Goal: Task Accomplishment & Management: Manage account settings

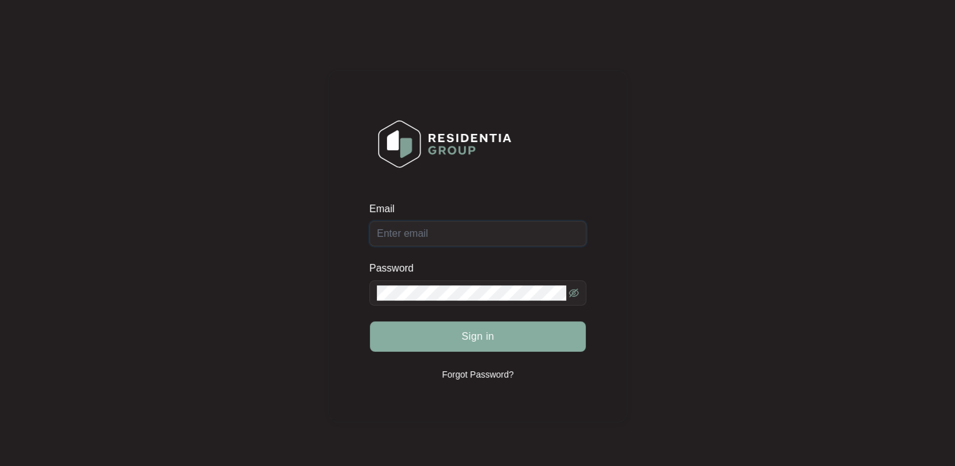
type input "[EMAIL_ADDRESS][DOMAIN_NAME]"
click at [493, 339] on button "Sign in" at bounding box center [478, 336] width 216 height 30
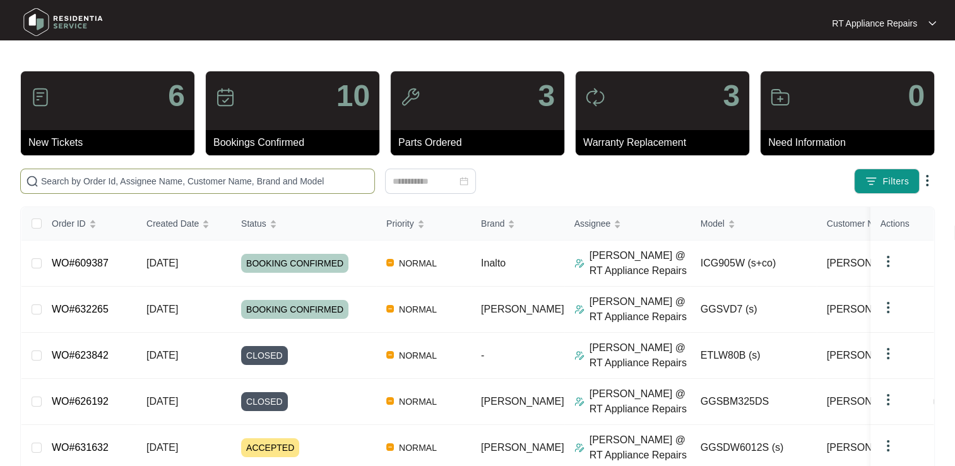
click at [191, 181] on input "text" at bounding box center [205, 181] width 328 height 14
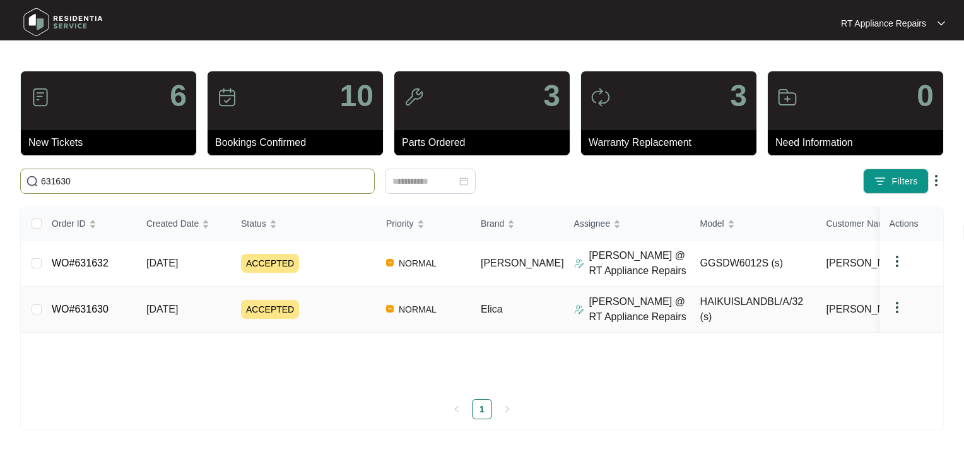
type input "631630"
click at [91, 310] on link "WO#631630" at bounding box center [80, 308] width 57 height 11
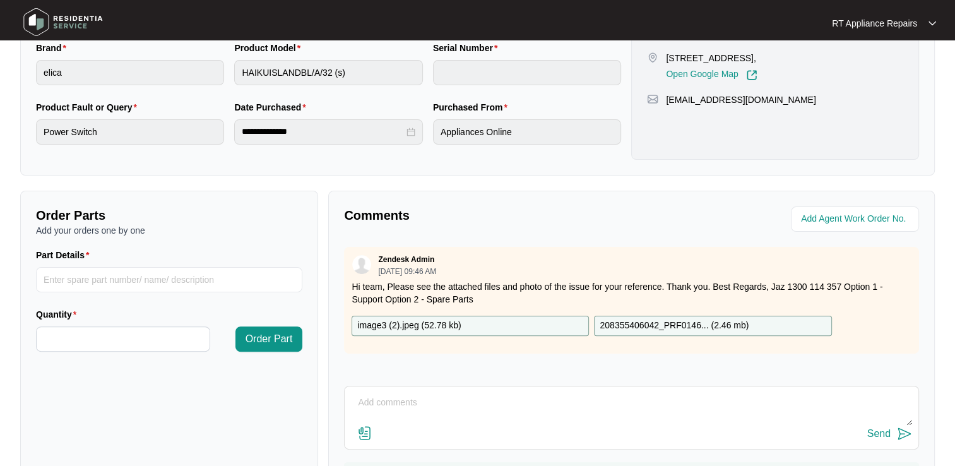
scroll to position [369, 0]
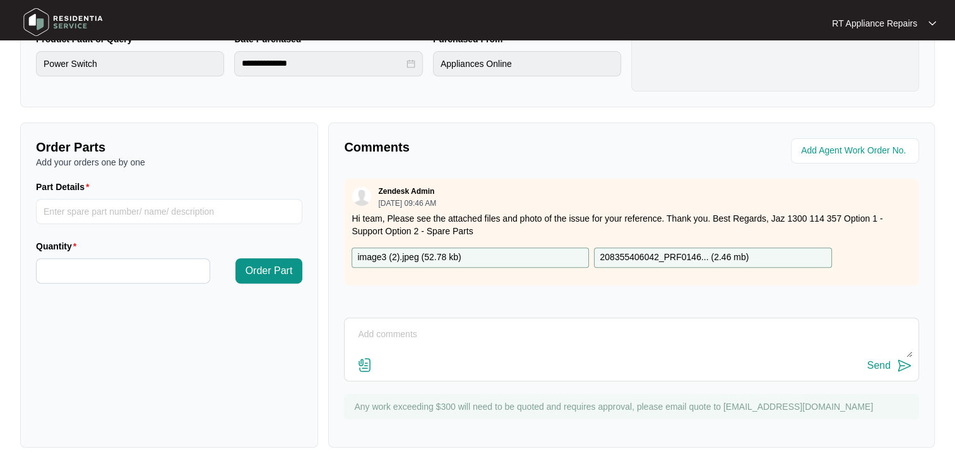
click at [405, 329] on textarea at bounding box center [631, 340] width 561 height 33
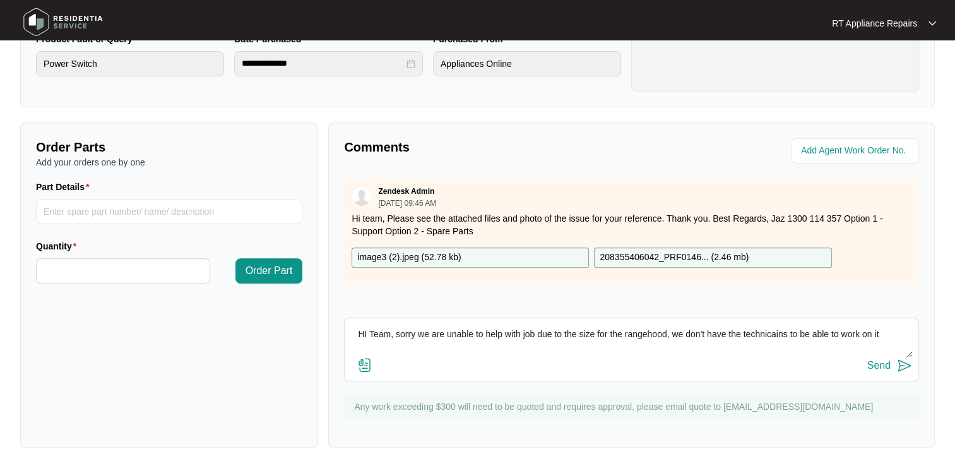
click at [790, 350] on textarea "HI Team, sorry we are unable to help with job due to the size for the rangehood…" at bounding box center [631, 340] width 561 height 33
drag, startPoint x: 727, startPoint y: 334, endPoint x: 738, endPoint y: 329, distance: 12.4
click at [738, 329] on textarea "HI Team, sorry we are unable to help with job due to the size for the rangehood…" at bounding box center [631, 340] width 561 height 33
type textarea "HI Team, sorry we are unable to help with job due to the size for the rangehood…"
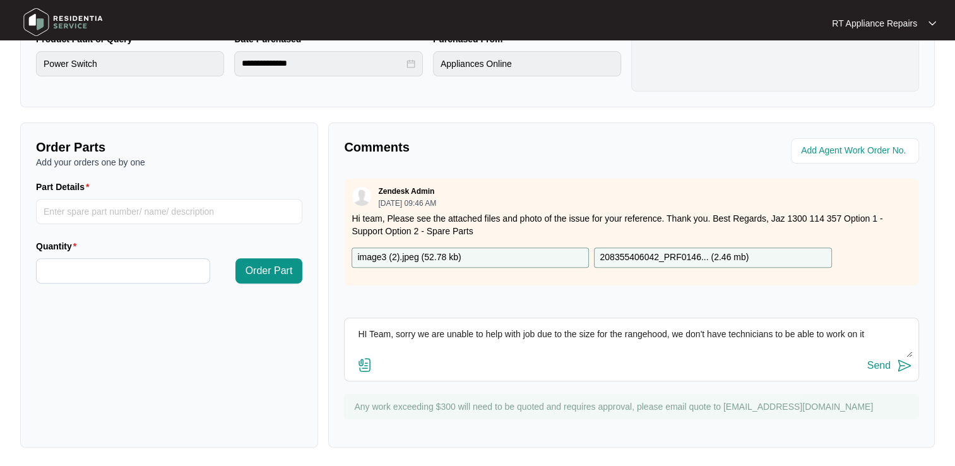
click at [902, 364] on img at bounding box center [904, 365] width 15 height 15
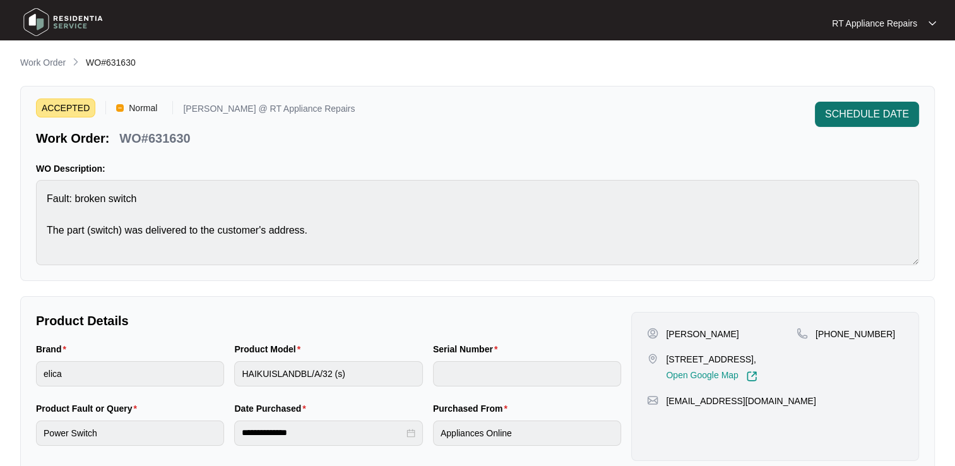
click at [849, 115] on span "SCHEDULE DATE" at bounding box center [867, 114] width 84 height 15
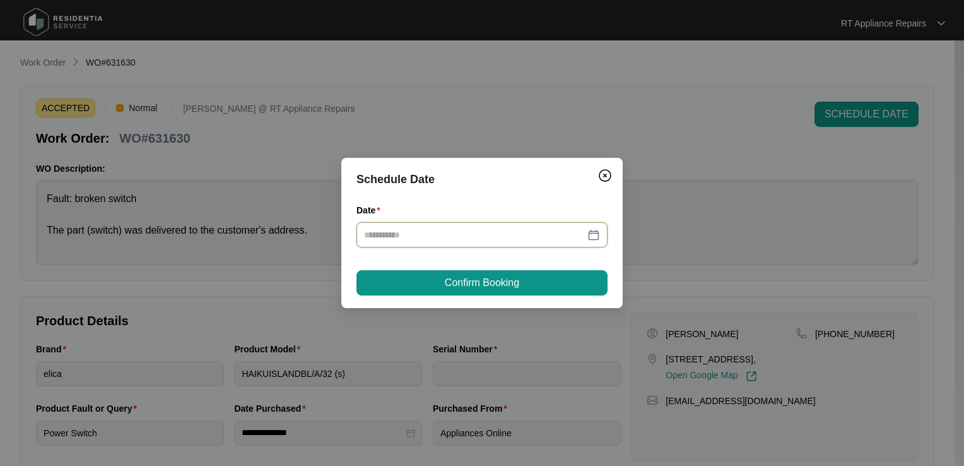
click at [515, 236] on input "Date" at bounding box center [474, 235] width 221 height 14
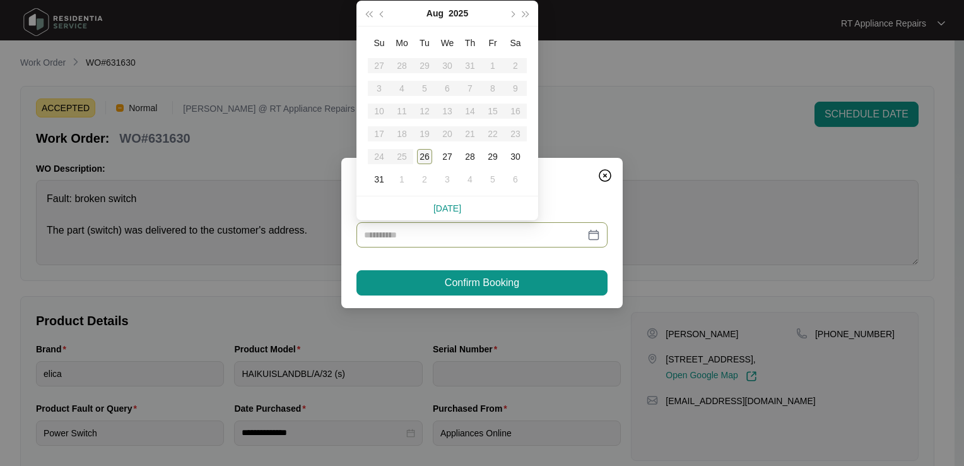
click at [427, 156] on div "26" at bounding box center [424, 156] width 15 height 15
type input "**********"
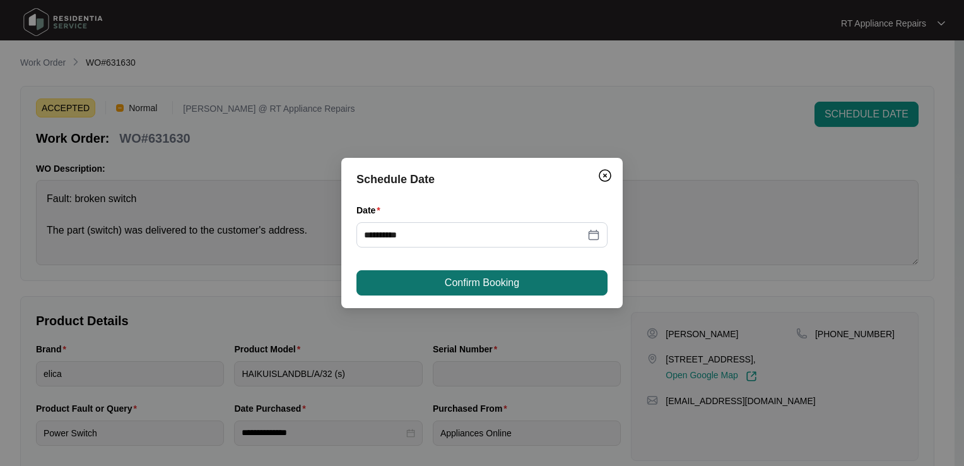
click at [468, 274] on button "Confirm Booking" at bounding box center [481, 282] width 251 height 25
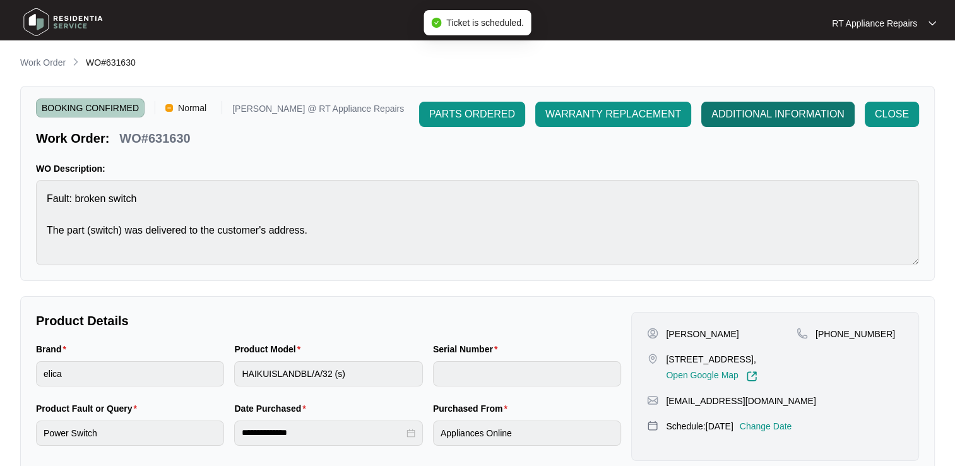
click at [778, 117] on span "ADDITIONAL INFORMATION" at bounding box center [777, 114] width 133 height 15
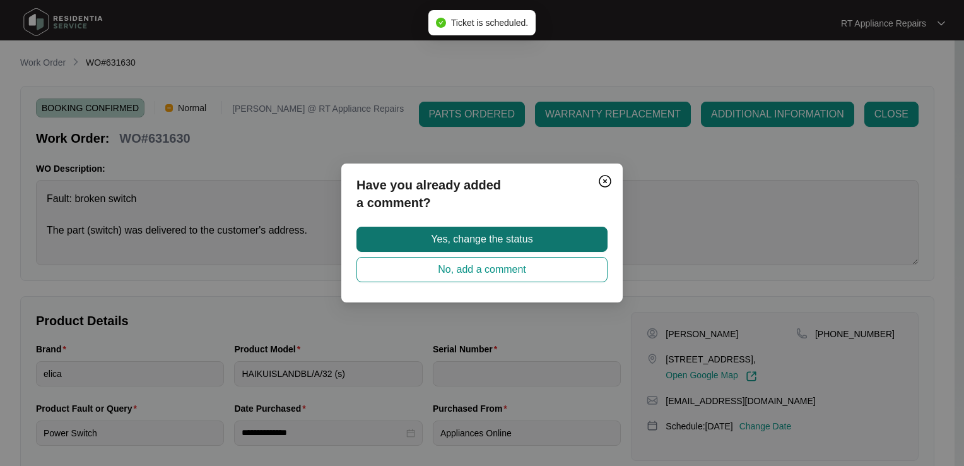
click at [508, 240] on span "Yes, change the status" at bounding box center [482, 239] width 102 height 15
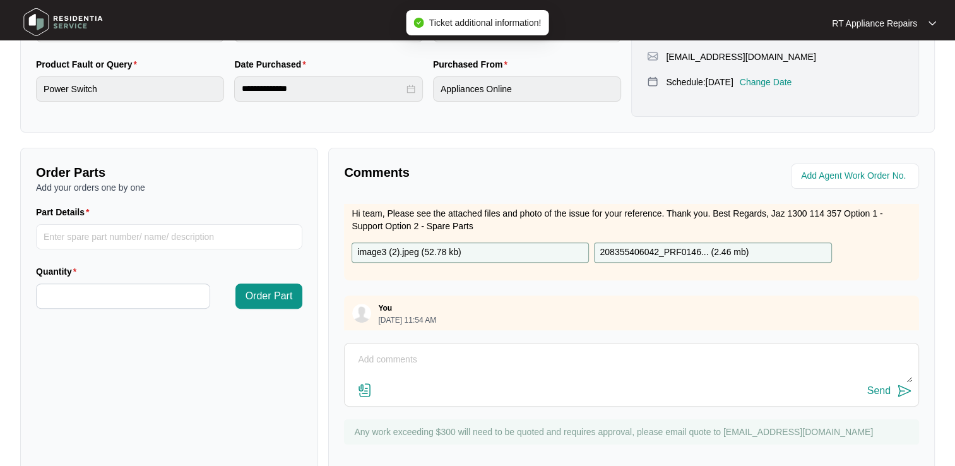
scroll to position [59, 0]
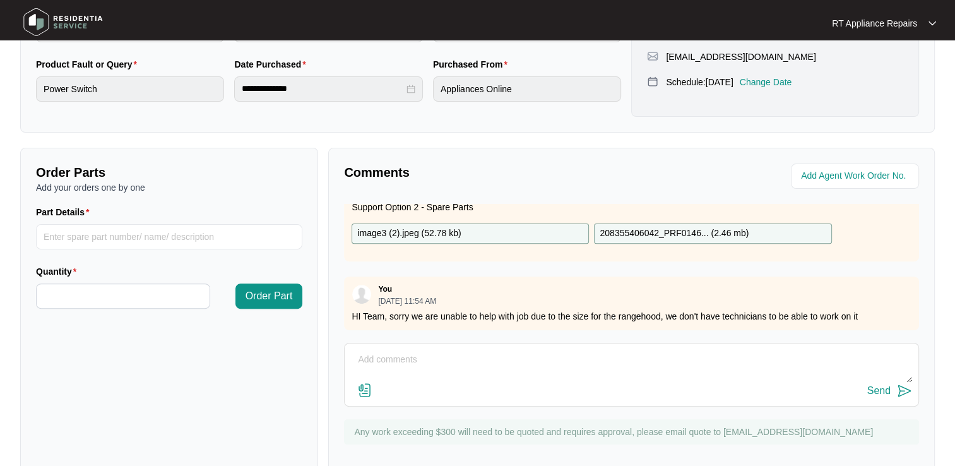
click at [415, 350] on textarea at bounding box center [631, 366] width 561 height 33
type textarea "Please reassign this job to another company"
click at [898, 383] on img at bounding box center [904, 390] width 15 height 15
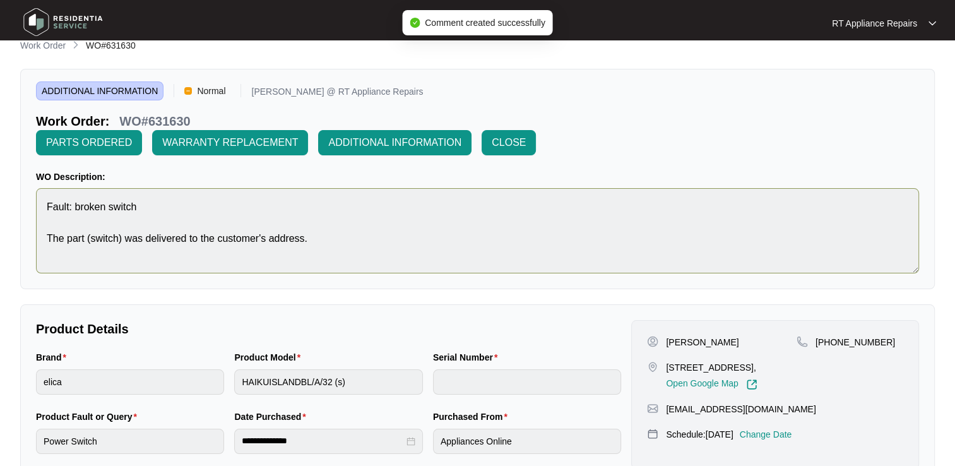
scroll to position [0, 0]
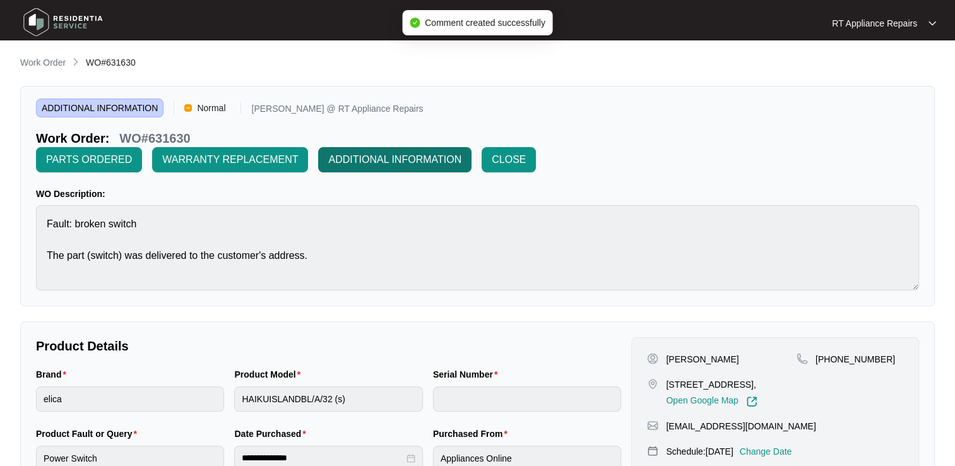
click at [461, 152] on span "ADDITIONAL INFORMATION" at bounding box center [394, 159] width 133 height 15
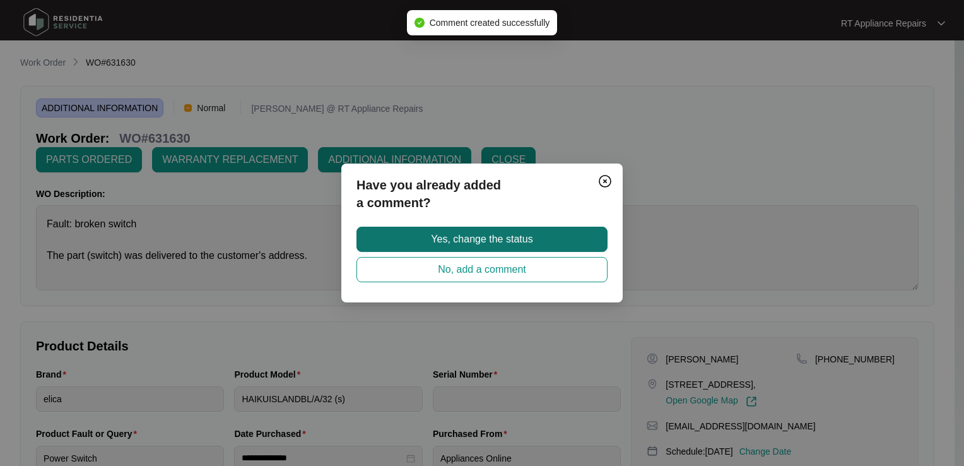
click at [495, 239] on span "Yes, change the status" at bounding box center [482, 239] width 102 height 15
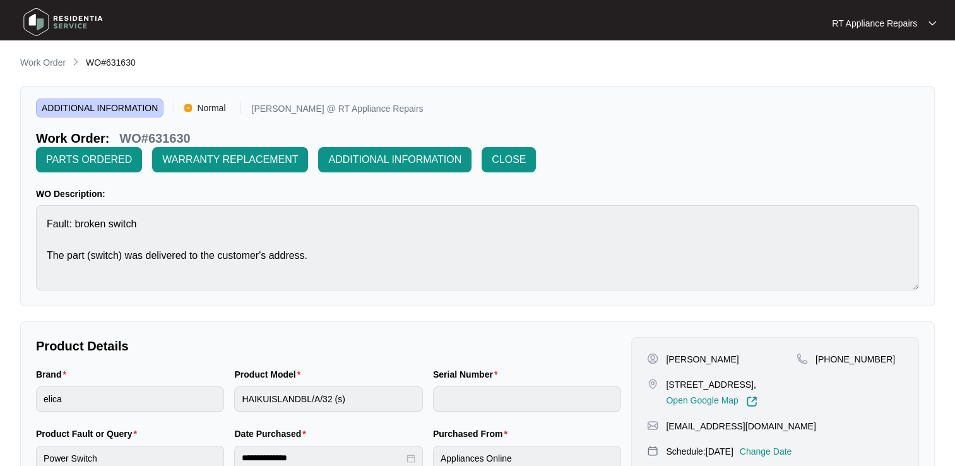
click at [930, 21] on img at bounding box center [932, 23] width 8 height 6
click at [895, 67] on p "Log Out" at bounding box center [894, 67] width 64 height 13
